Goal: Task Accomplishment & Management: Complete application form

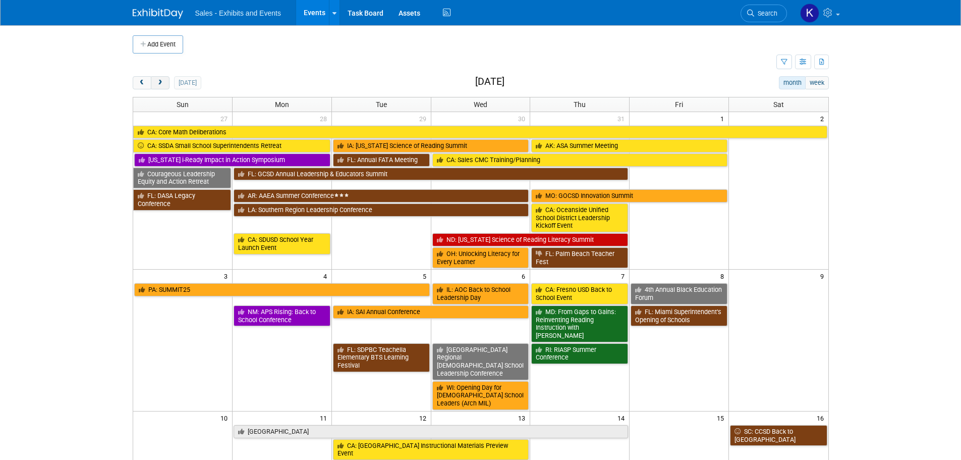
click at [164, 83] on span "next" at bounding box center [160, 83] width 8 height 7
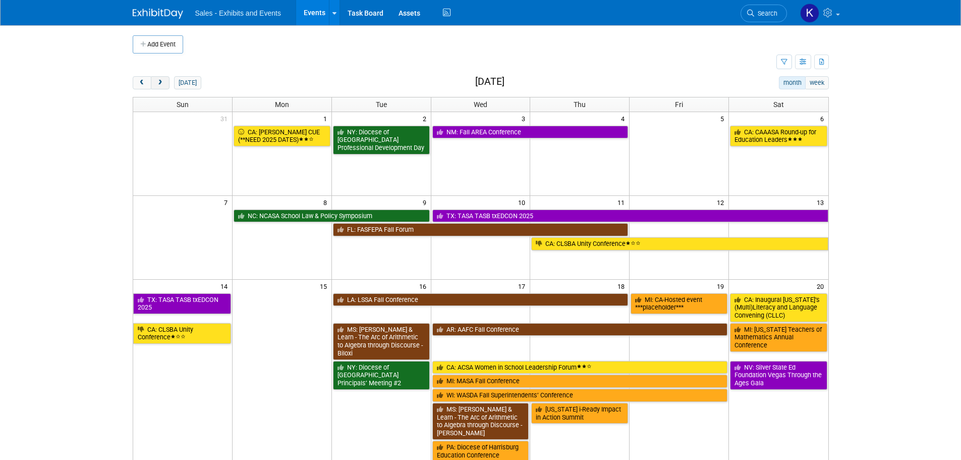
click at [164, 83] on span "next" at bounding box center [160, 83] width 8 height 7
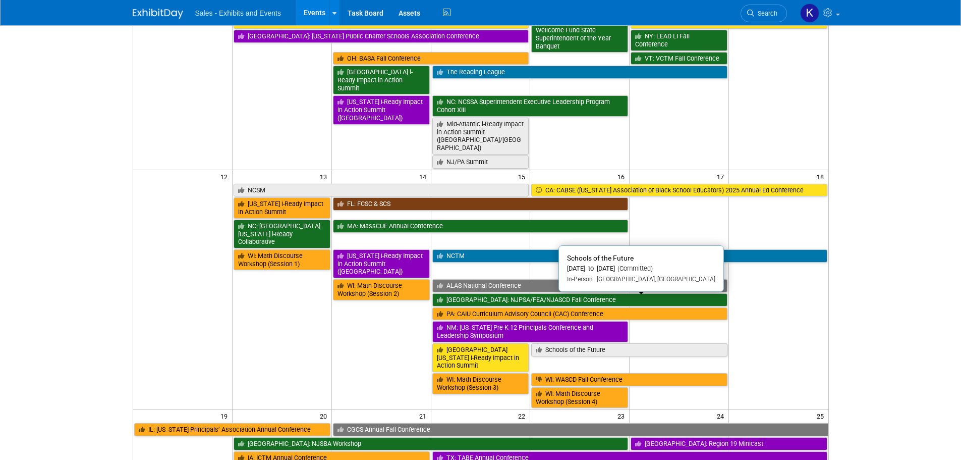
scroll to position [303, 0]
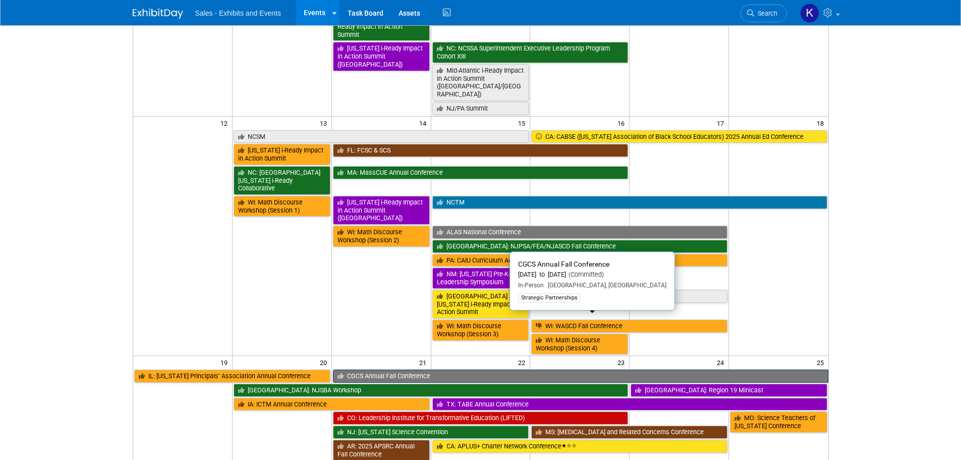
click at [448, 369] on link "CGCS Annual Fall Conference" at bounding box center [581, 375] width 496 height 13
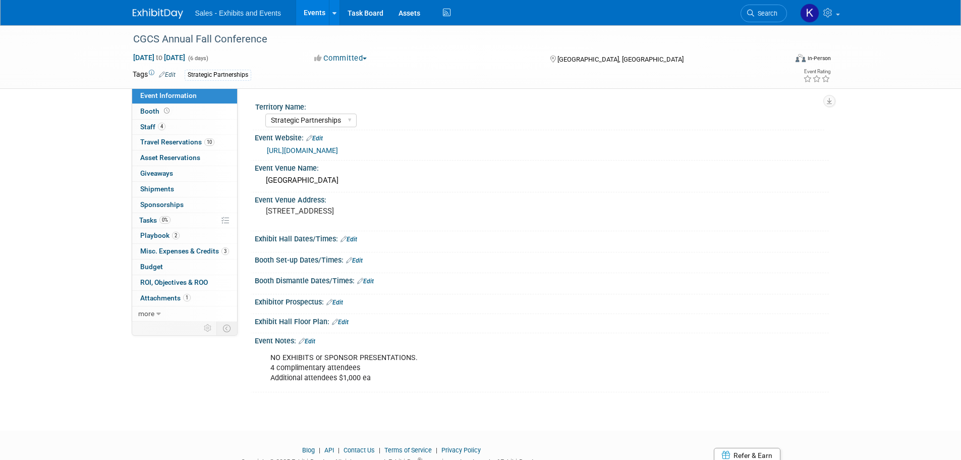
select select "Strategic Partnerships"
click at [150, 128] on span "Staff 4" at bounding box center [152, 127] width 25 height 8
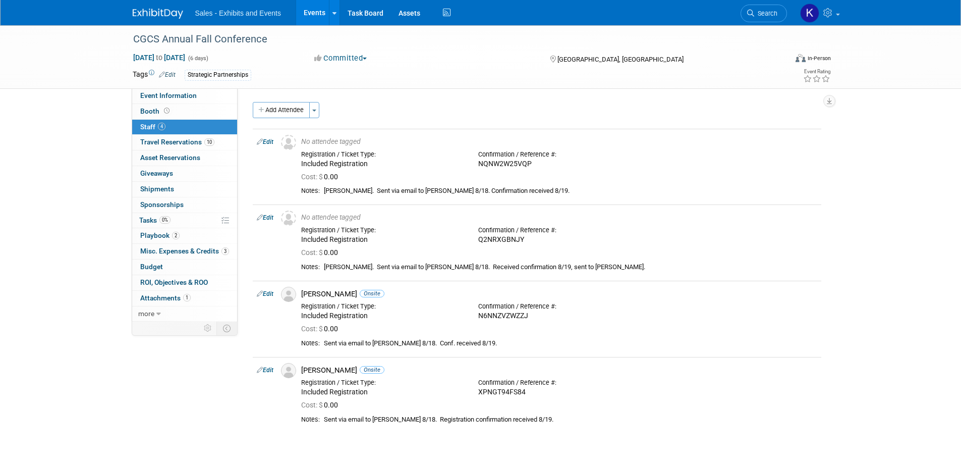
click at [276, 111] on button "Add Attendee" at bounding box center [281, 110] width 57 height 16
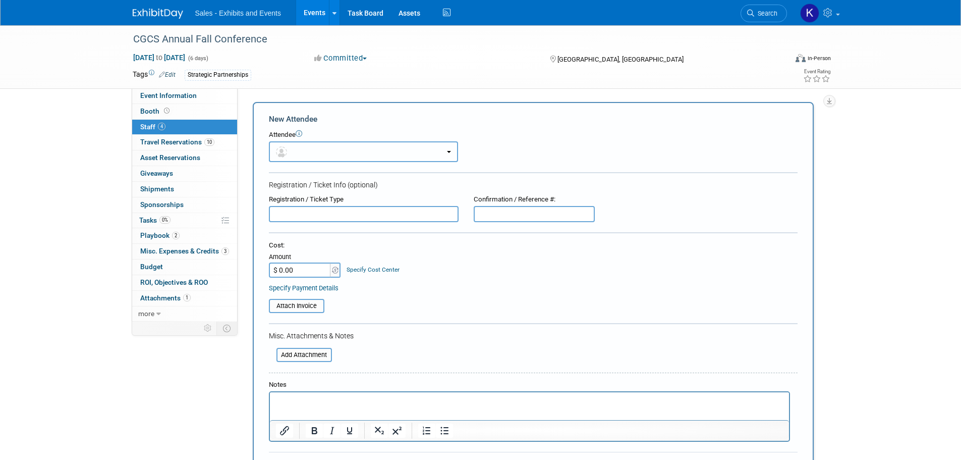
drag, startPoint x: 370, startPoint y: 157, endPoint x: 370, endPoint y: 178, distance: 20.7
click at [370, 157] on button "button" at bounding box center [363, 151] width 189 height 21
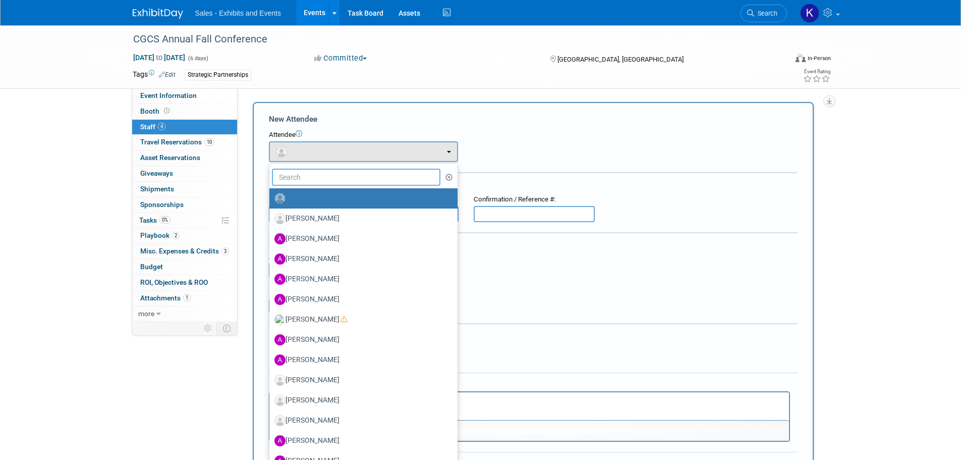
click at [358, 180] on input "text" at bounding box center [356, 177] width 169 height 17
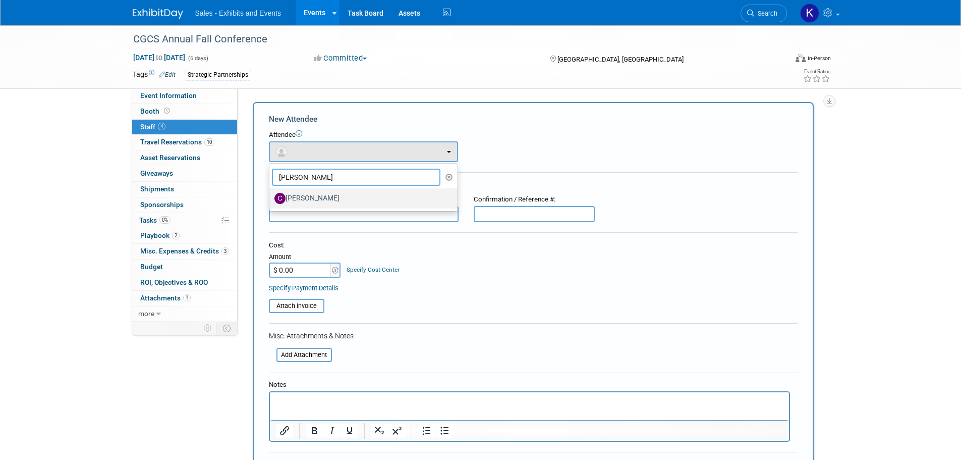
type input "[PERSON_NAME]"
click at [343, 201] on label "[PERSON_NAME]" at bounding box center [361, 198] width 173 height 16
click at [271, 200] on input "[PERSON_NAME]" at bounding box center [267, 197] width 7 height 7
select select "f3e00882-e527-4eed-b384-1c3822fe8c35"
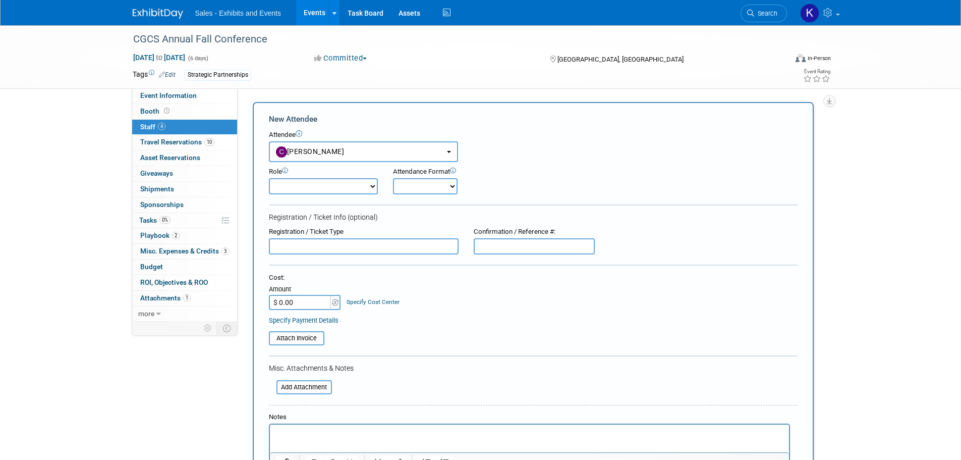
click at [360, 187] on select "Author Demonstrator Host Planner Presenter Product Rep Sales Representative" at bounding box center [323, 186] width 109 height 16
select select "4"
click at [269, 178] on select "Author Demonstrator Host Planner Presenter Product Rep Sales Representative" at bounding box center [323, 186] width 109 height 16
drag, startPoint x: 421, startPoint y: 188, endPoint x: 421, endPoint y: 193, distance: 5.1
click at [421, 188] on select "Onsite Remote" at bounding box center [425, 186] width 65 height 16
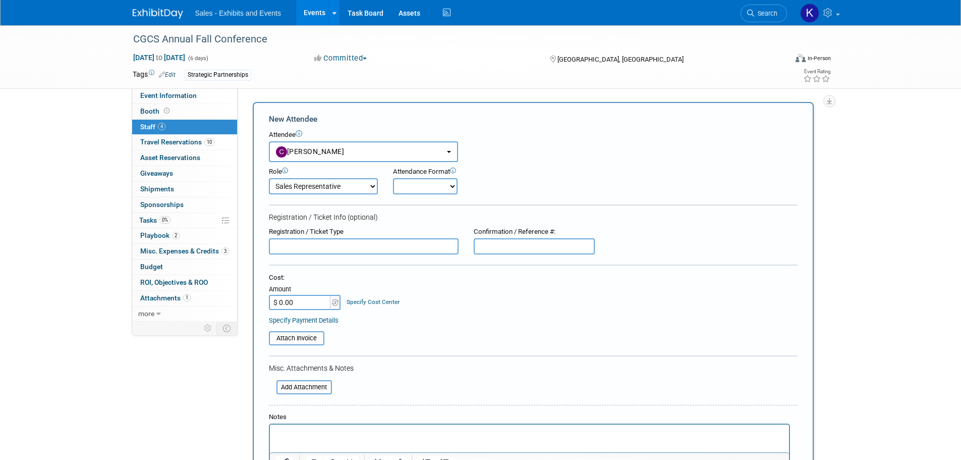
select select "1"
click at [393, 178] on select "Onsite Remote" at bounding box center [425, 186] width 65 height 16
click at [353, 249] on input "text" at bounding box center [364, 246] width 190 height 16
type input "Paid sponsor registration"
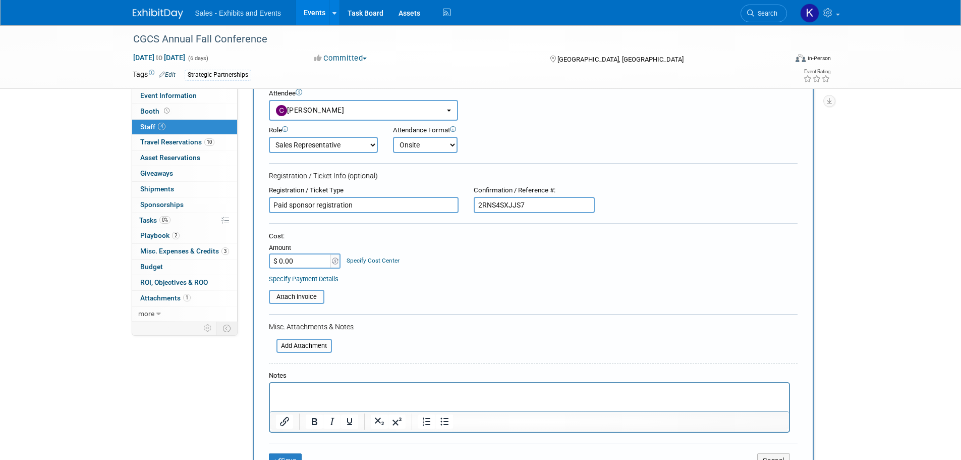
scroll to position [101, 0]
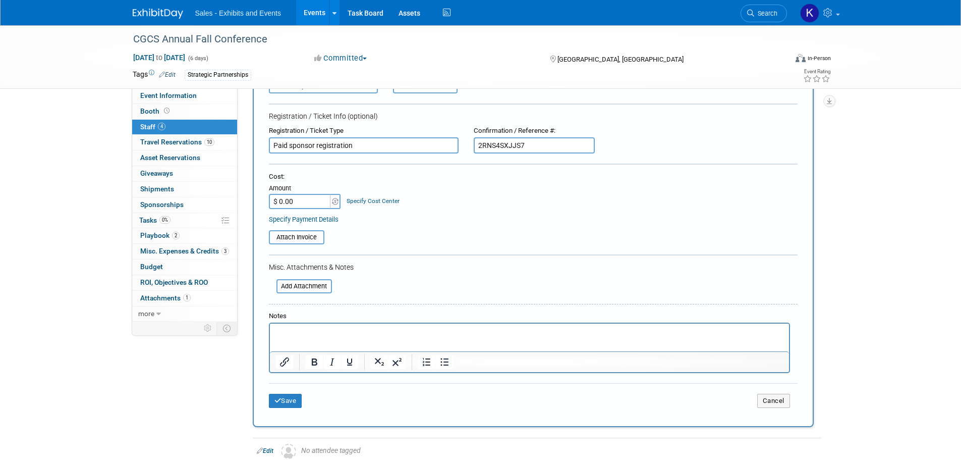
type input "2RNS4SXJJS7"
click at [312, 200] on input "$ 0.00" at bounding box center [300, 201] width 63 height 15
click at [312, 202] on input "$ 100.00" at bounding box center [300, 201] width 63 height 15
type input "$ 1,000.00"
click at [353, 333] on p "Rich Text Area. Press ALT-0 for help." at bounding box center [530, 333] width 508 height 10
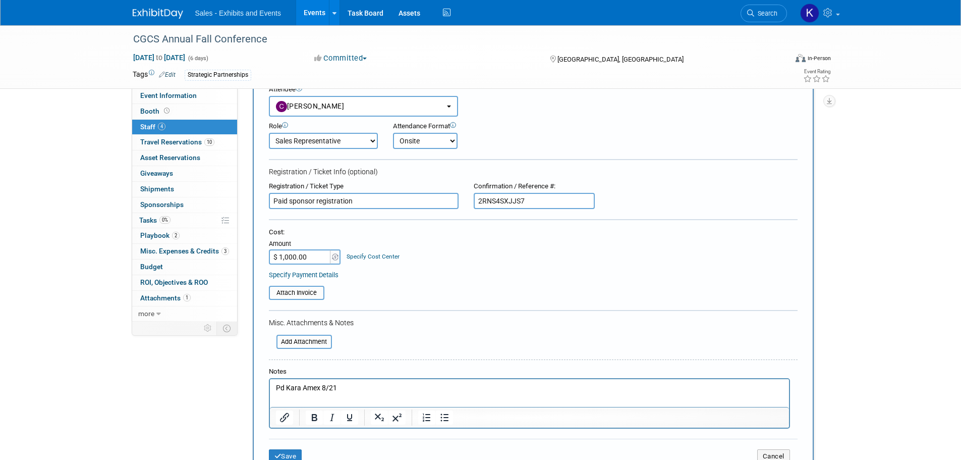
scroll to position [0, 0]
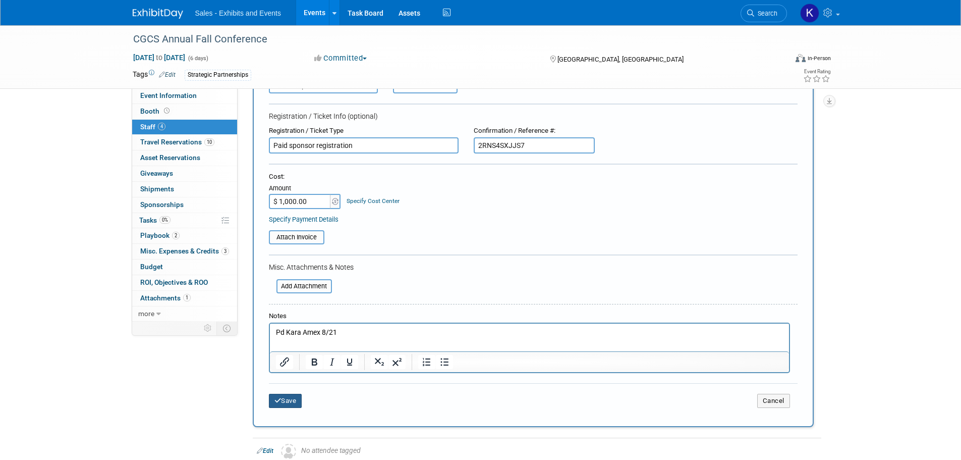
click at [292, 403] on button "Save" at bounding box center [285, 401] width 33 height 14
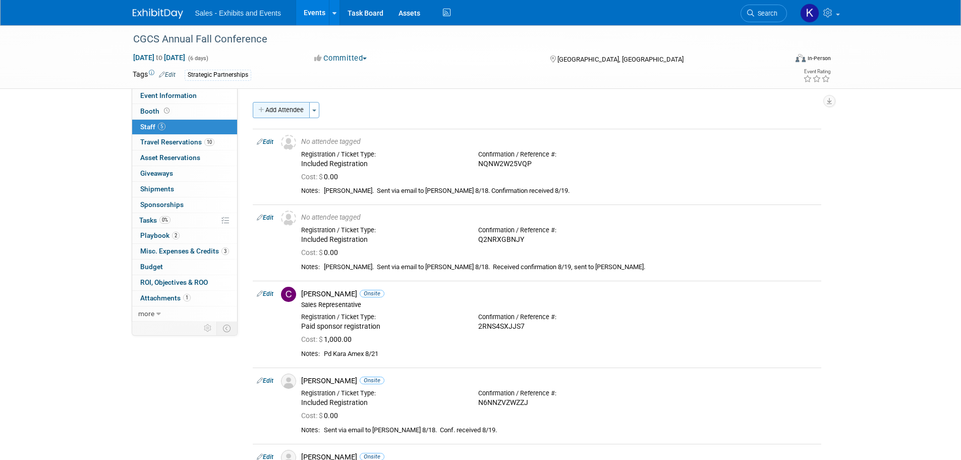
click at [290, 111] on button "Add Attendee" at bounding box center [281, 110] width 57 height 16
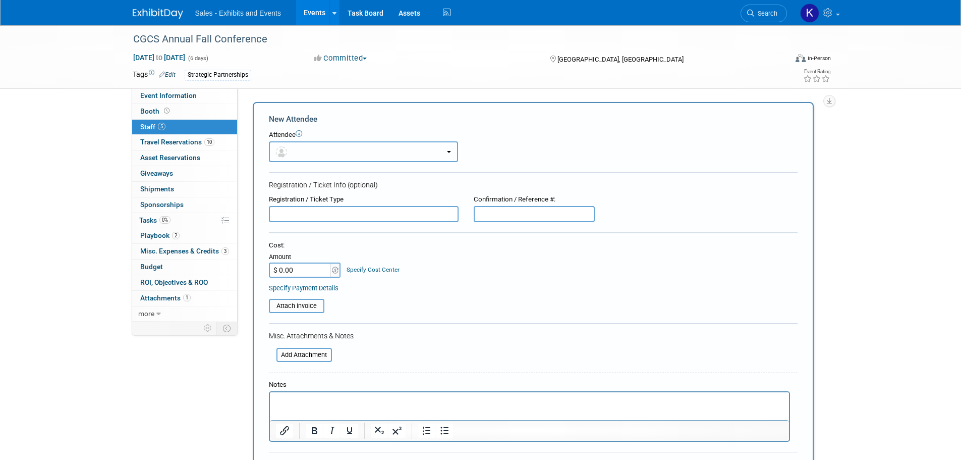
click at [320, 145] on button "button" at bounding box center [363, 151] width 189 height 21
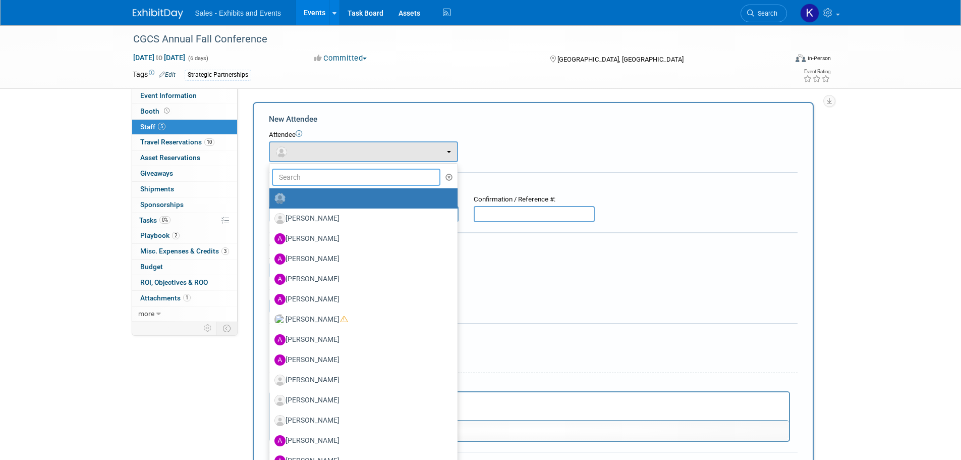
click at [333, 179] on input "text" at bounding box center [356, 177] width 169 height 17
click at [335, 216] on label "[PERSON_NAME]" at bounding box center [361, 218] width 173 height 16
click at [271, 216] on input "[PERSON_NAME]" at bounding box center [267, 217] width 7 height 7
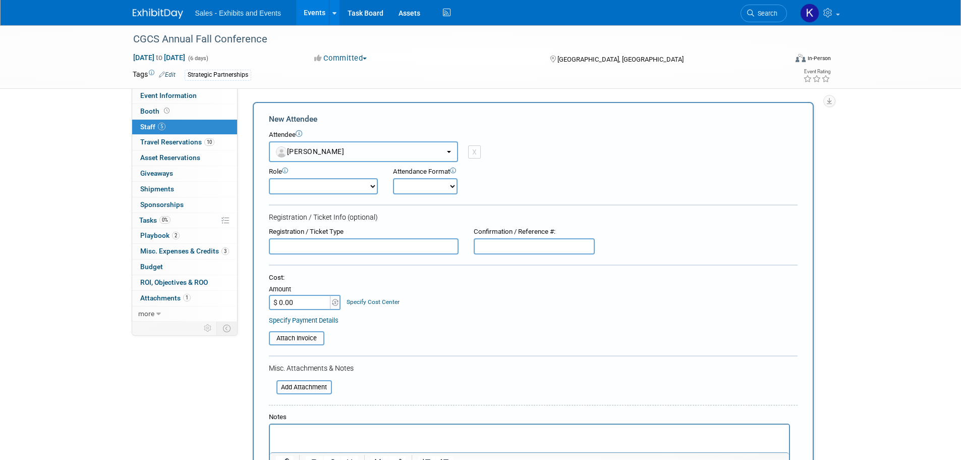
click at [442, 149] on button "[PERSON_NAME]" at bounding box center [363, 151] width 189 height 21
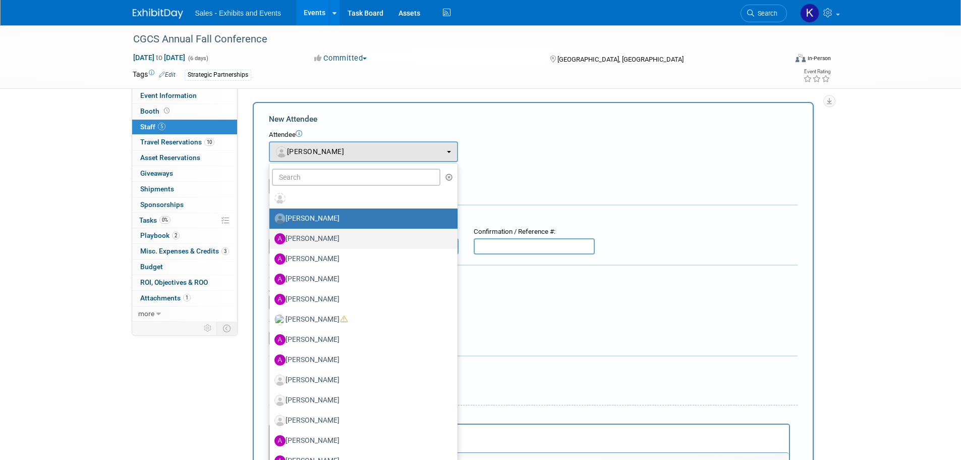
click at [327, 244] on label "[PERSON_NAME]" at bounding box center [361, 239] width 173 height 16
click at [271, 241] on input "[PERSON_NAME]" at bounding box center [267, 237] width 7 height 7
select select "690ddb1b-ff14-4acb-826f-0513010a086b"
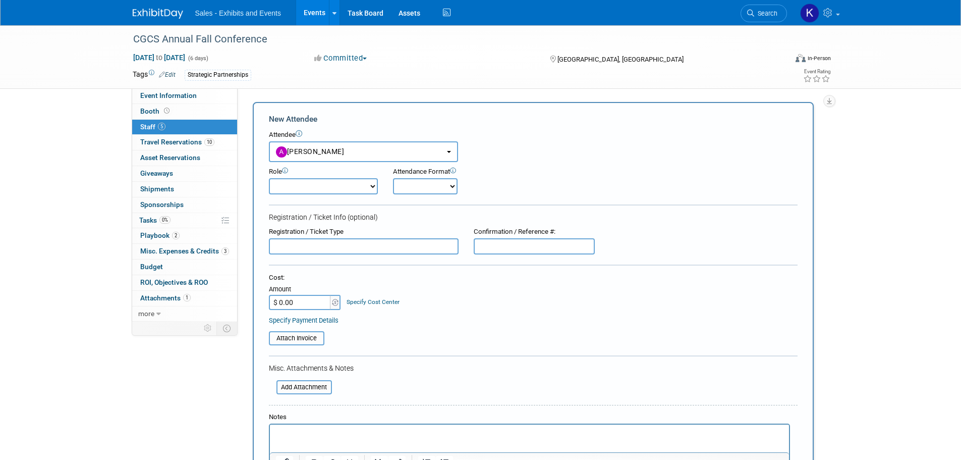
click at [370, 188] on select "Author Demonstrator Host Planner Presenter Product Rep Sales Representative" at bounding box center [323, 186] width 109 height 16
select select "4"
click at [269, 178] on select "Author Demonstrator Host Planner Presenter Product Rep Sales Representative" at bounding box center [323, 186] width 109 height 16
click at [421, 187] on select "Onsite Remote" at bounding box center [425, 186] width 65 height 16
select select "1"
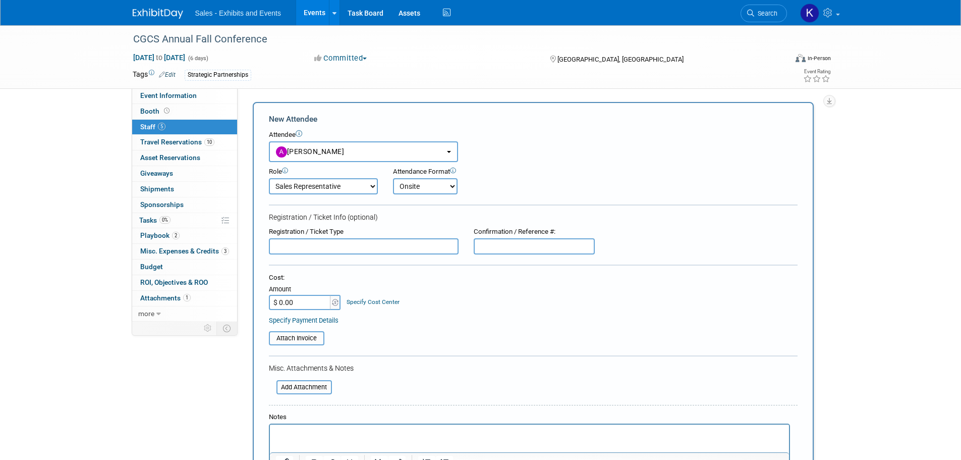
click at [393, 178] on select "Onsite Remote" at bounding box center [425, 186] width 65 height 16
click at [311, 249] on input "text" at bounding box center [364, 246] width 190 height 16
type input "Paid sponsor registration"
click at [296, 299] on input "$ 0.00" at bounding box center [300, 302] width 63 height 15
type input "$ 1,000.00"
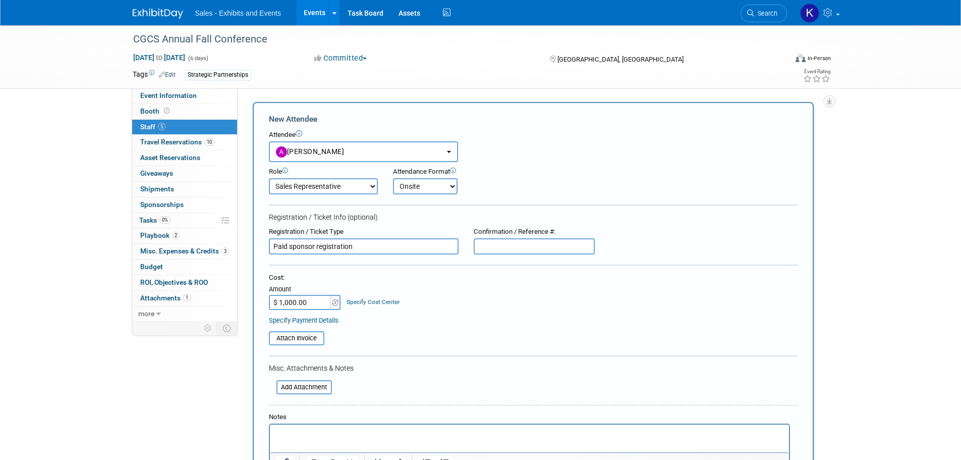
click at [522, 252] on input "text" at bounding box center [534, 246] width 121 height 16
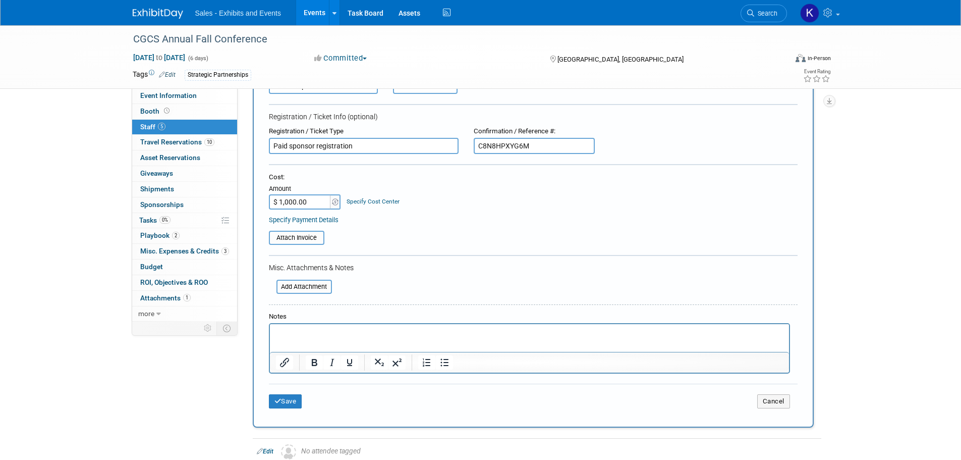
scroll to position [101, 0]
type input "C8N8HPXYG6M"
click at [313, 333] on p "Rich Text Area. Press ALT-0 for help." at bounding box center [530, 333] width 508 height 10
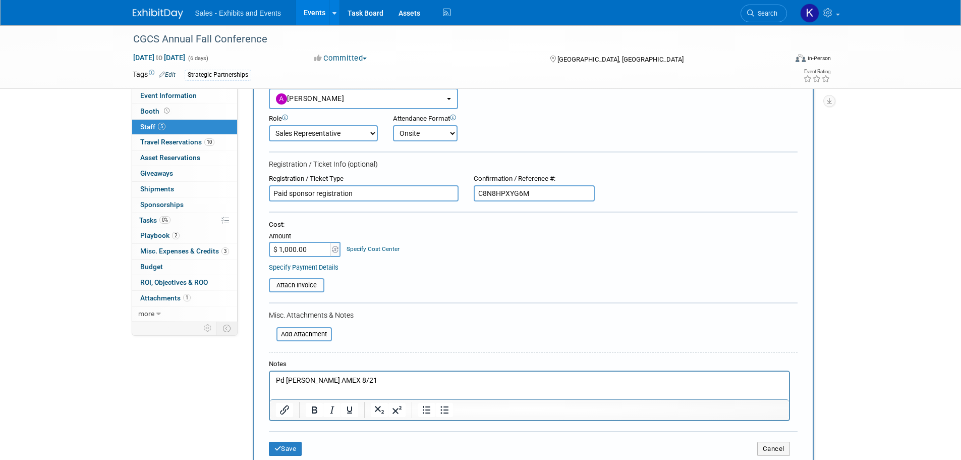
scroll to position [151, 0]
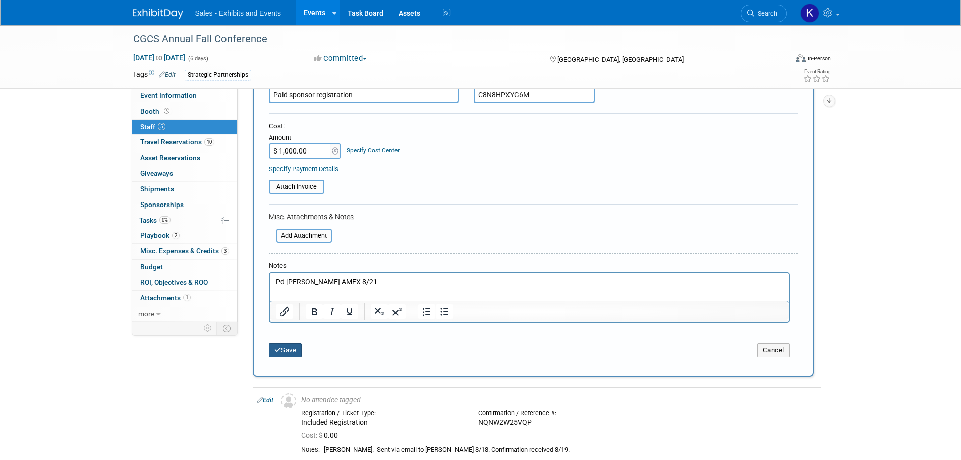
click at [289, 348] on button "Save" at bounding box center [285, 350] width 33 height 14
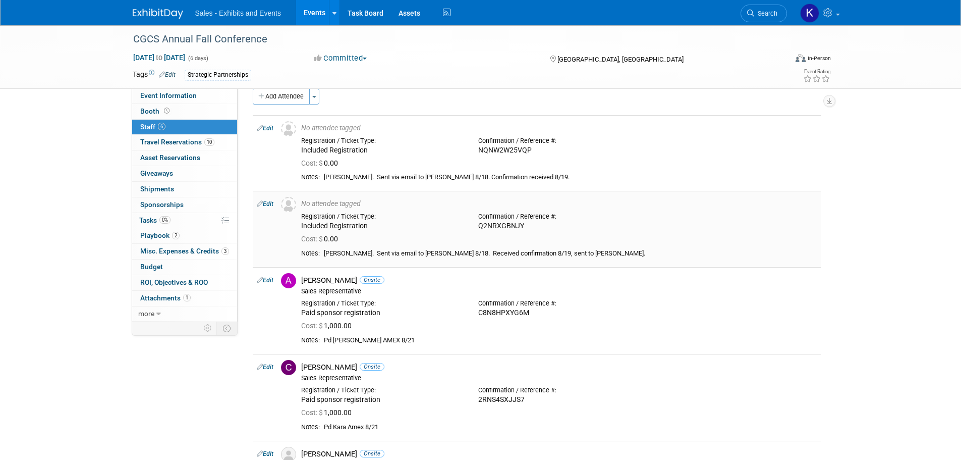
scroll to position [0, 0]
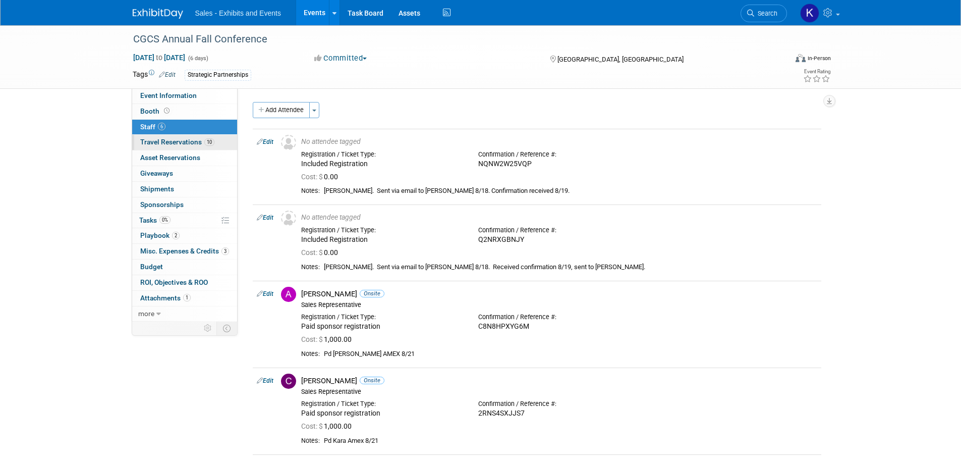
click at [172, 138] on span "Travel Reservations 10" at bounding box center [177, 142] width 74 height 8
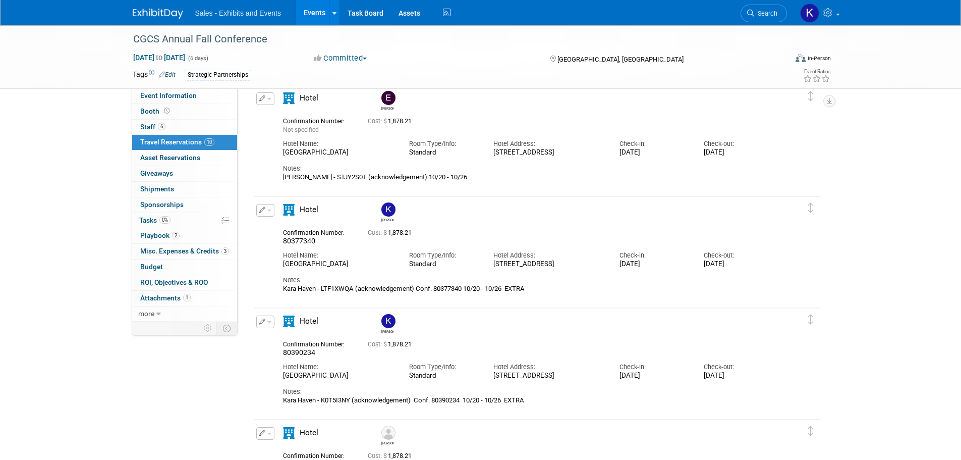
scroll to position [606, 0]
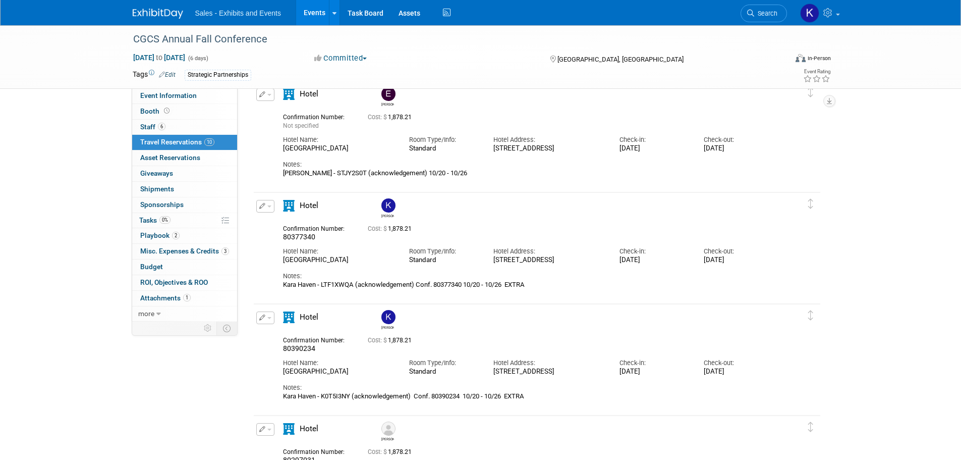
click at [255, 161] on div "Edit Reservation [PERSON_NAME] Notes:" at bounding box center [530, 132] width 552 height 89
